Goal: Task Accomplishment & Management: Manage account settings

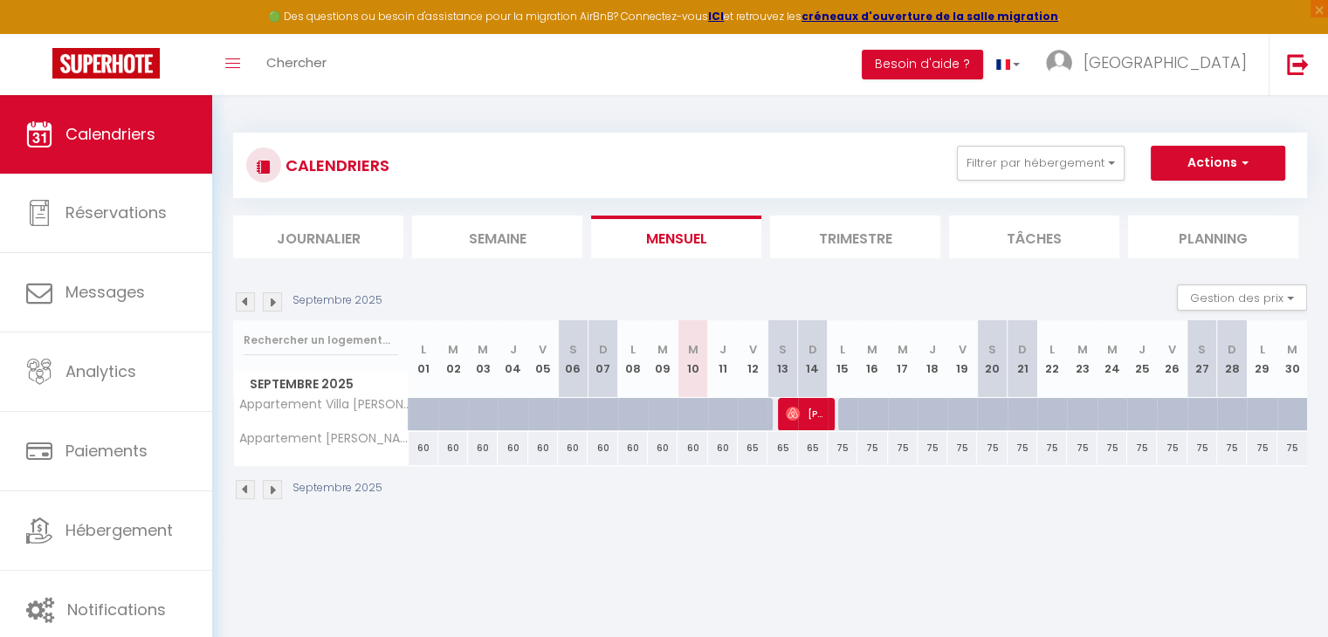
click at [695, 450] on div "60" at bounding box center [692, 448] width 30 height 32
type input "60"
type input "Mer 10 Septembre 2025"
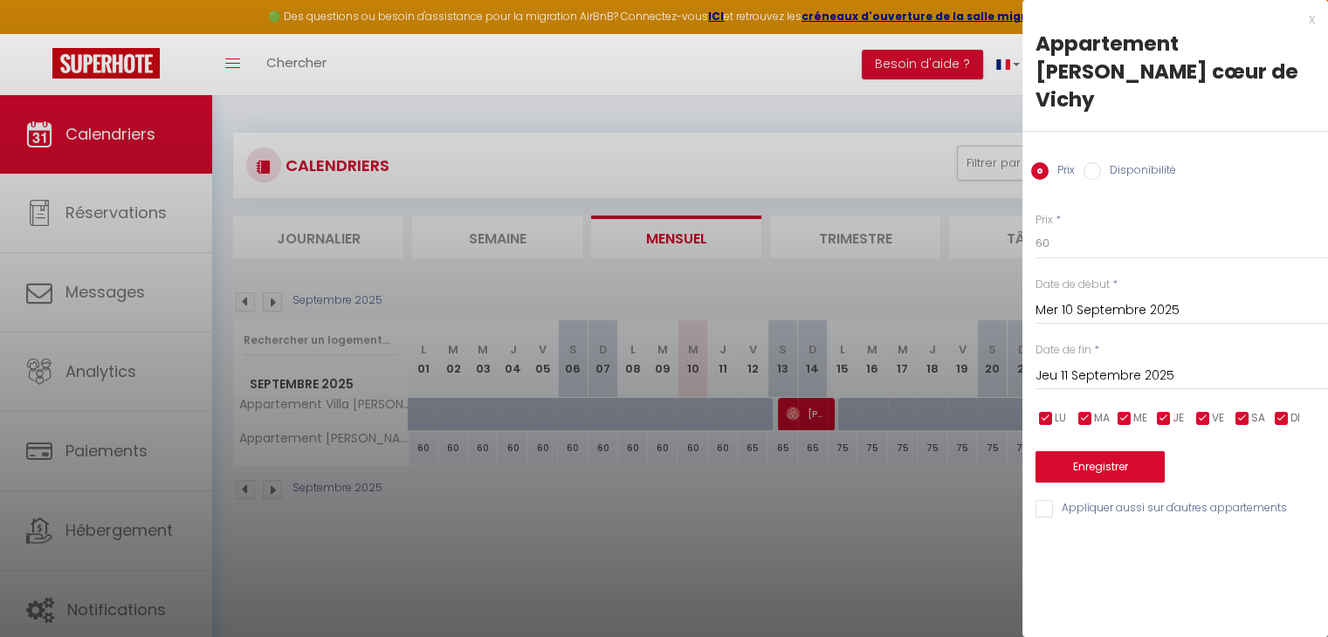
click at [1169, 365] on input "Jeu 11 Septembre 2025" at bounding box center [1181, 376] width 292 height 23
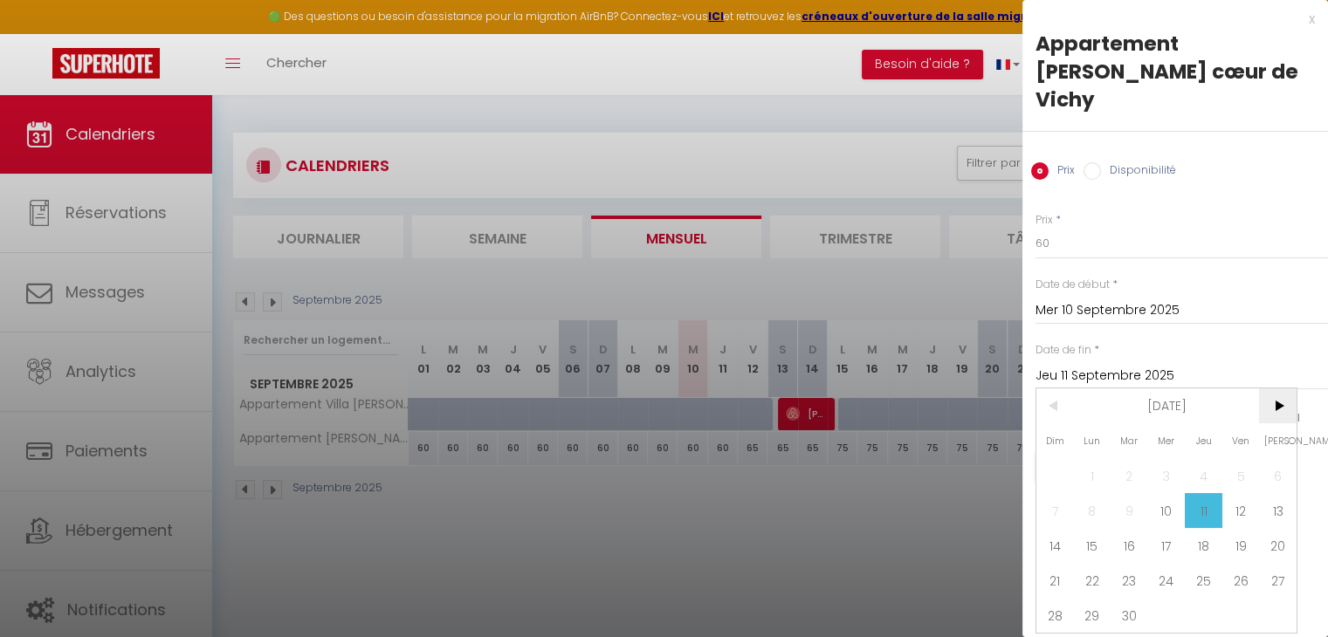
click at [1281, 388] on span ">" at bounding box center [1278, 405] width 38 height 35
click at [1211, 598] on span "30" at bounding box center [1203, 615] width 38 height 35
type input "Jeu 30 Octobre 2025"
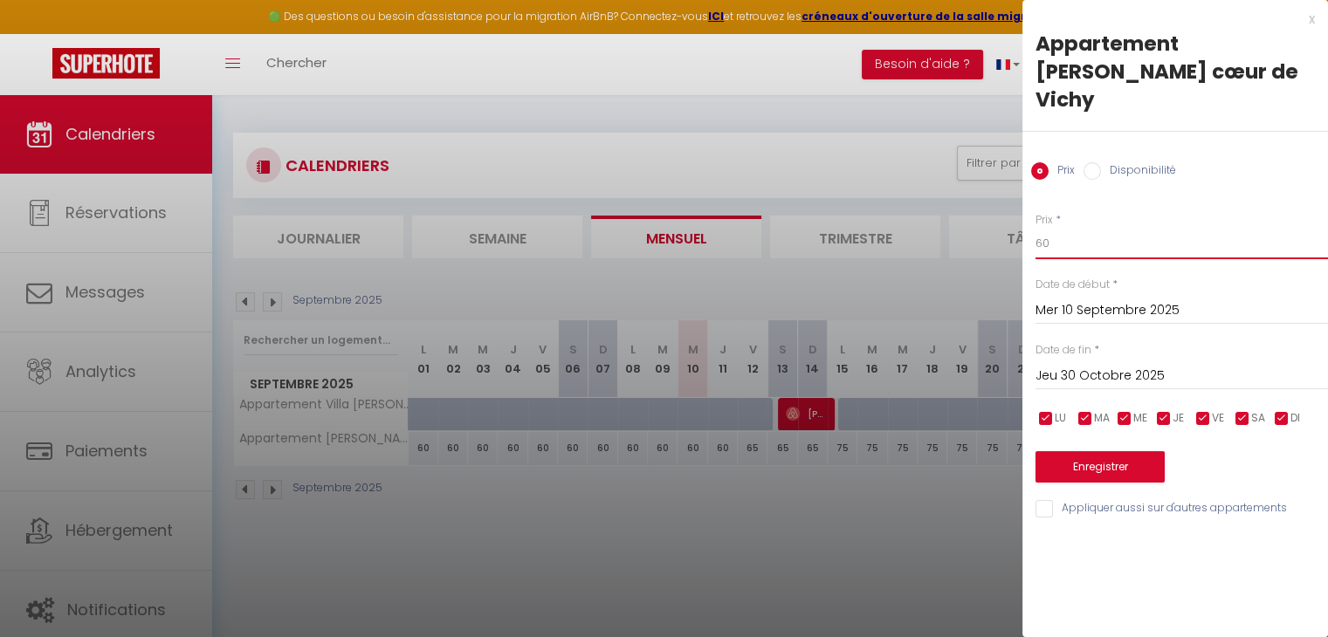
click at [1093, 228] on input "60" at bounding box center [1181, 243] width 292 height 31
type input "6"
type input "50"
click at [1084, 451] on button "Enregistrer" at bounding box center [1099, 466] width 129 height 31
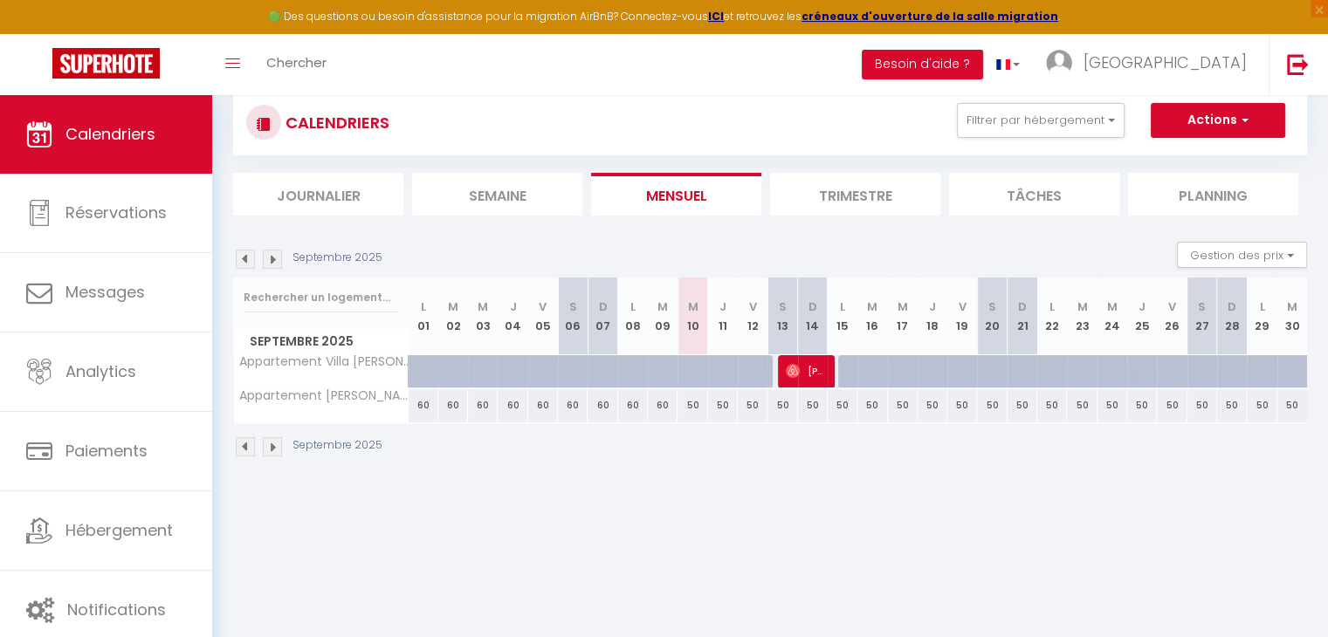
scroll to position [44, 0]
